Goal: Information Seeking & Learning: Learn about a topic

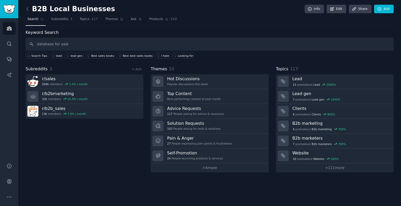
type input "database for sale"
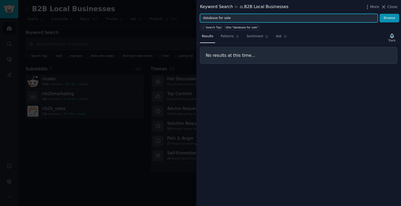
click at [231, 17] on input "database for sale" at bounding box center [289, 18] width 178 height 9
type input "database"
click at [380, 14] on button "Browse" at bounding box center [390, 18] width 20 height 9
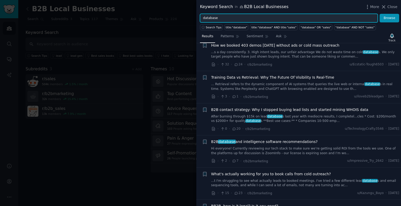
scroll to position [405, 0]
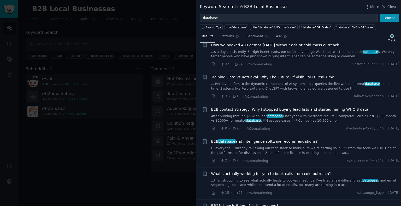
click at [281, 109] on span "B2B contact strategy: Why I stopped buying lead lists and started mining WHOIS …" at bounding box center [289, 109] width 157 height 5
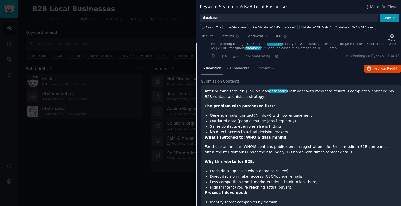
scroll to position [477, 0]
click at [376, 69] on span "Reply on Reddit" at bounding box center [385, 69] width 24 height 5
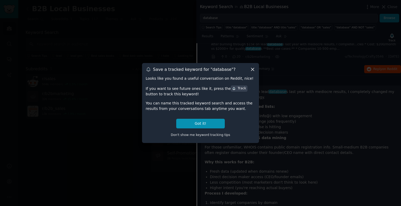
click at [250, 71] on icon at bounding box center [252, 69] width 5 height 5
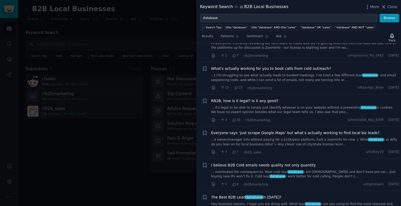
scroll to position [796, 0]
click at [272, 131] on span "Everyone says ‘just scrape Google Maps’ but what’s actually working to find loc…" at bounding box center [295, 133] width 168 height 5
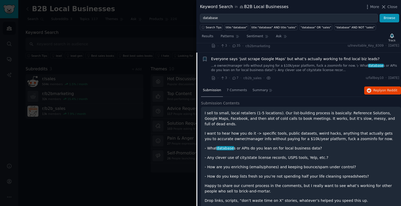
scroll to position [593, 0]
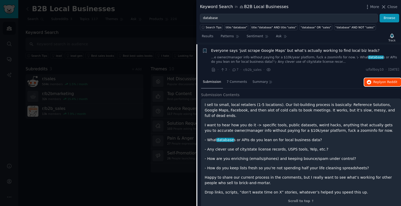
click at [372, 83] on button "Reply on Reddit" at bounding box center [382, 82] width 37 height 8
click at [392, 8] on span "Close" at bounding box center [392, 6] width 10 height 5
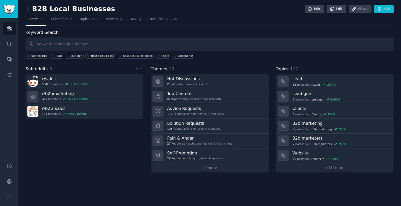
click at [26, 12] on link at bounding box center [29, 9] width 7 height 8
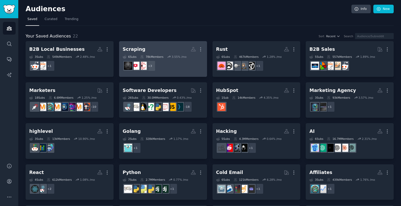
click at [136, 52] on div "Scraping" at bounding box center [134, 49] width 23 height 7
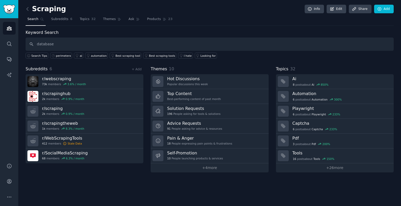
type input "database"
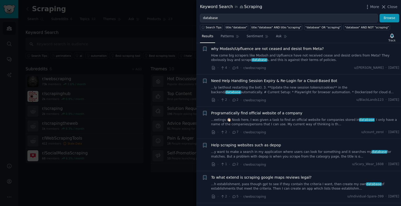
scroll to position [849, 0]
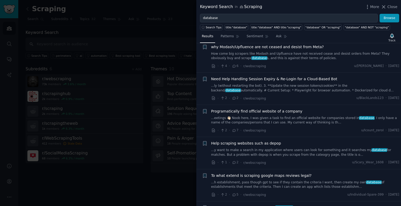
click at [294, 173] on span "To what extend is scraping google maps reviews legal?" at bounding box center [261, 175] width 101 height 5
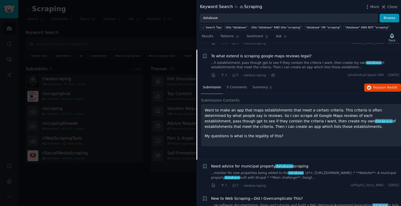
scroll to position [969, 0]
click at [393, 6] on span "Close" at bounding box center [392, 6] width 10 height 5
